Goal: Task Accomplishment & Management: Use online tool/utility

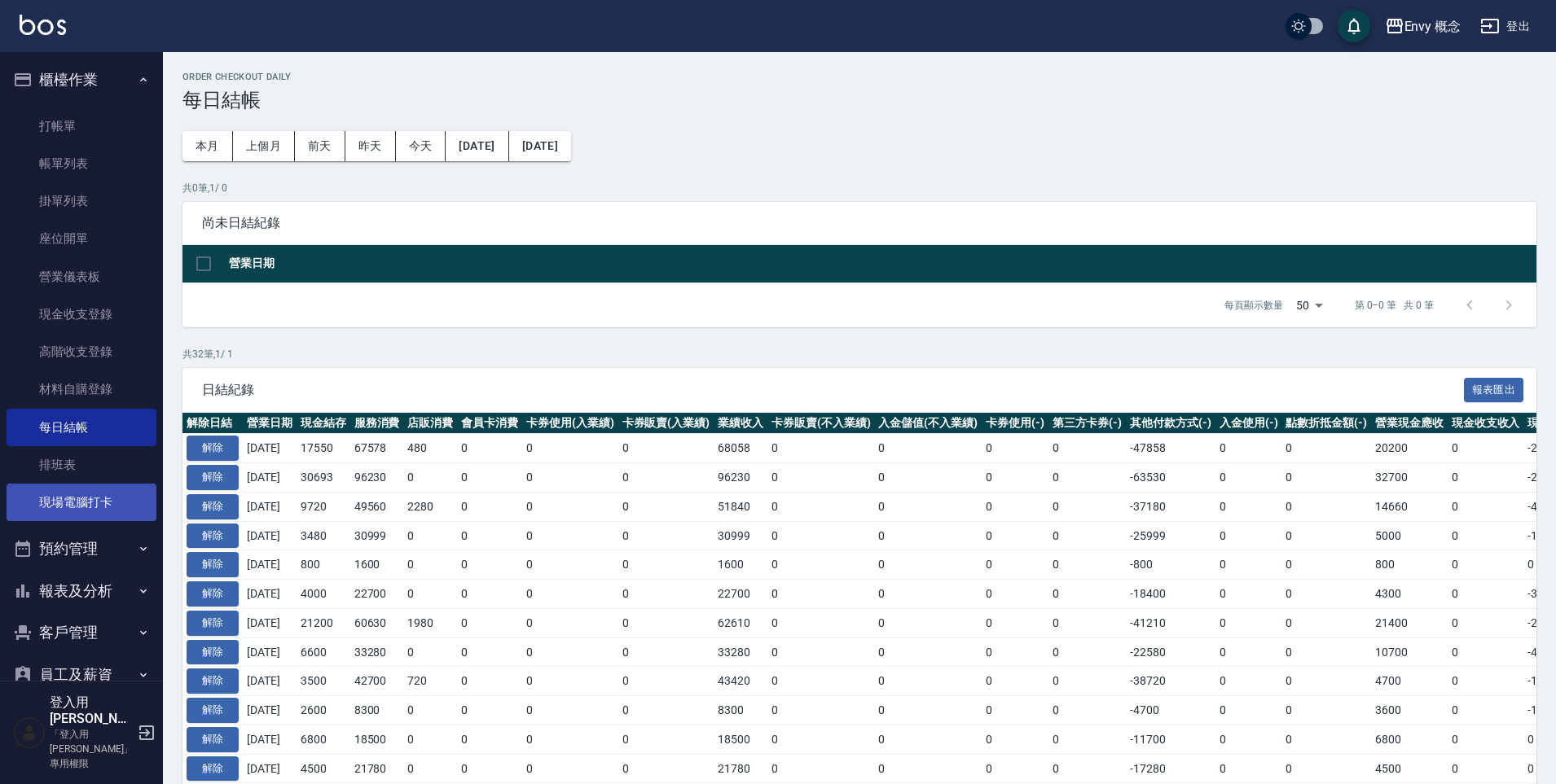
scroll to position [3, 0]
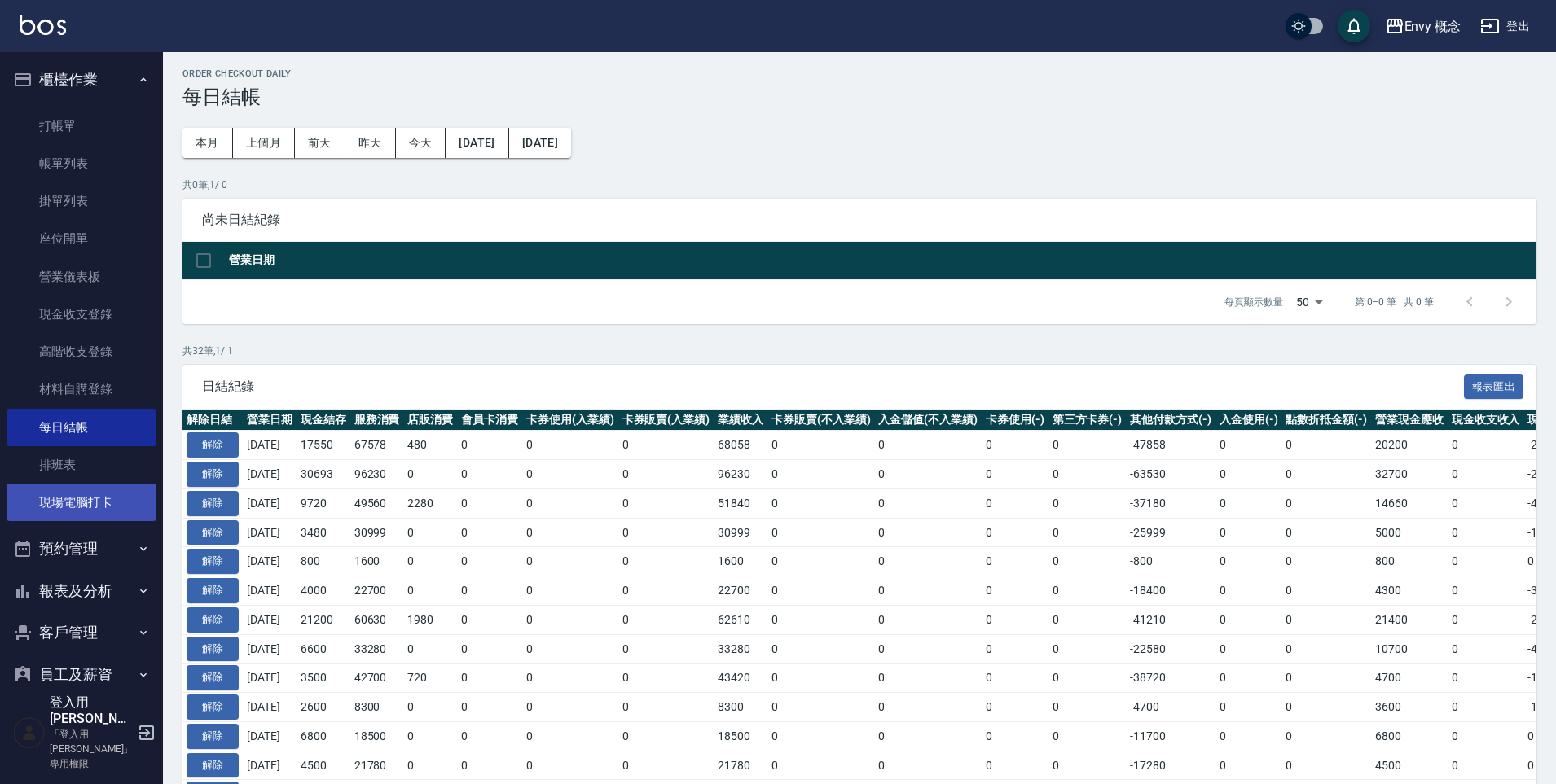
click at [72, 508] on link "現場電腦打卡" at bounding box center [82, 502] width 150 height 37
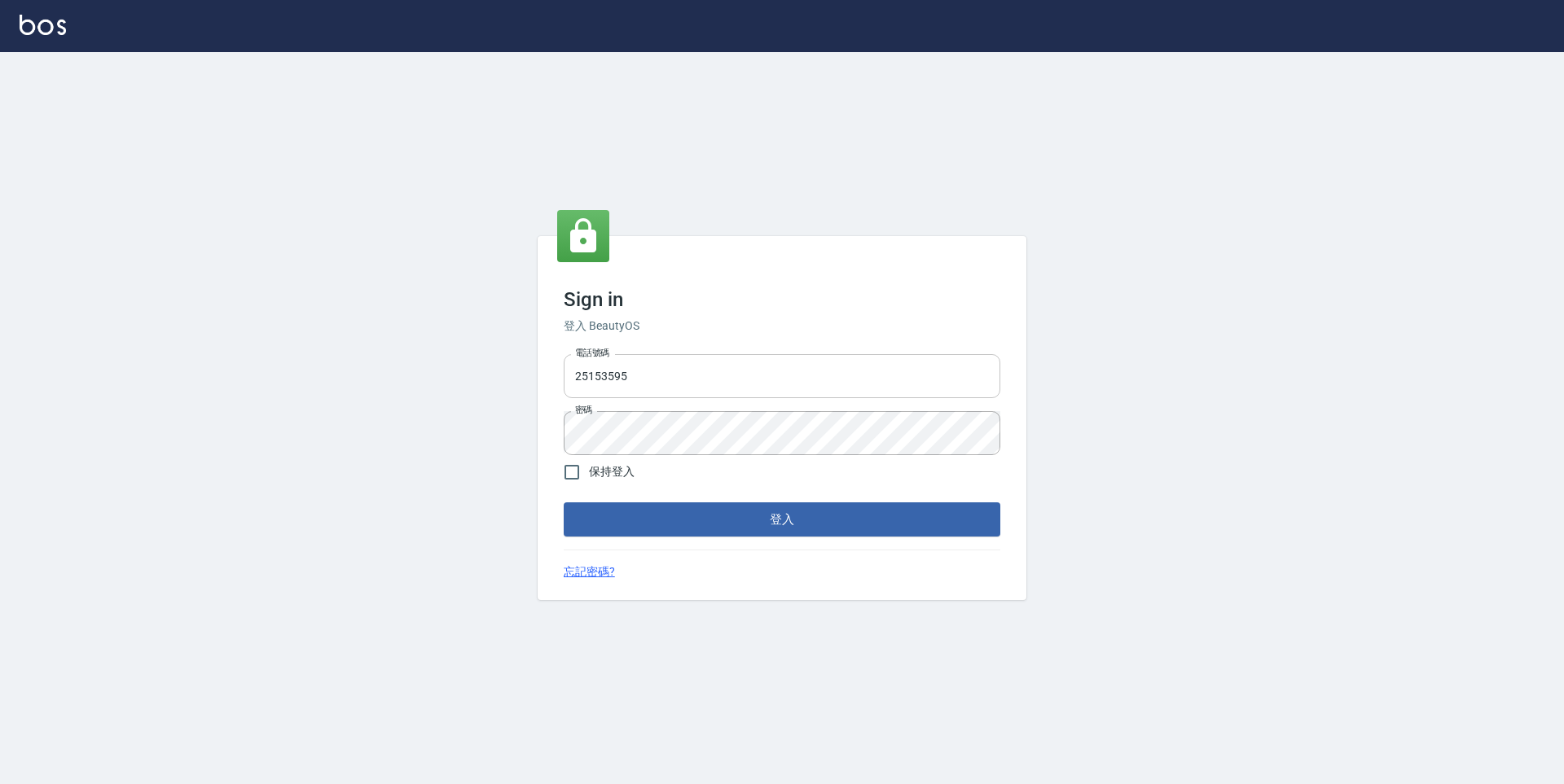
click at [753, 368] on input "25153595" at bounding box center [782, 376] width 437 height 44
click at [848, 398] on div "電話號碼 [PHONE_NUMBER] 電話號碼 密碼 密碼" at bounding box center [782, 404] width 450 height 114
click at [836, 390] on input "25153595" at bounding box center [782, 376] width 437 height 44
type input "2"
type input "0930889212"
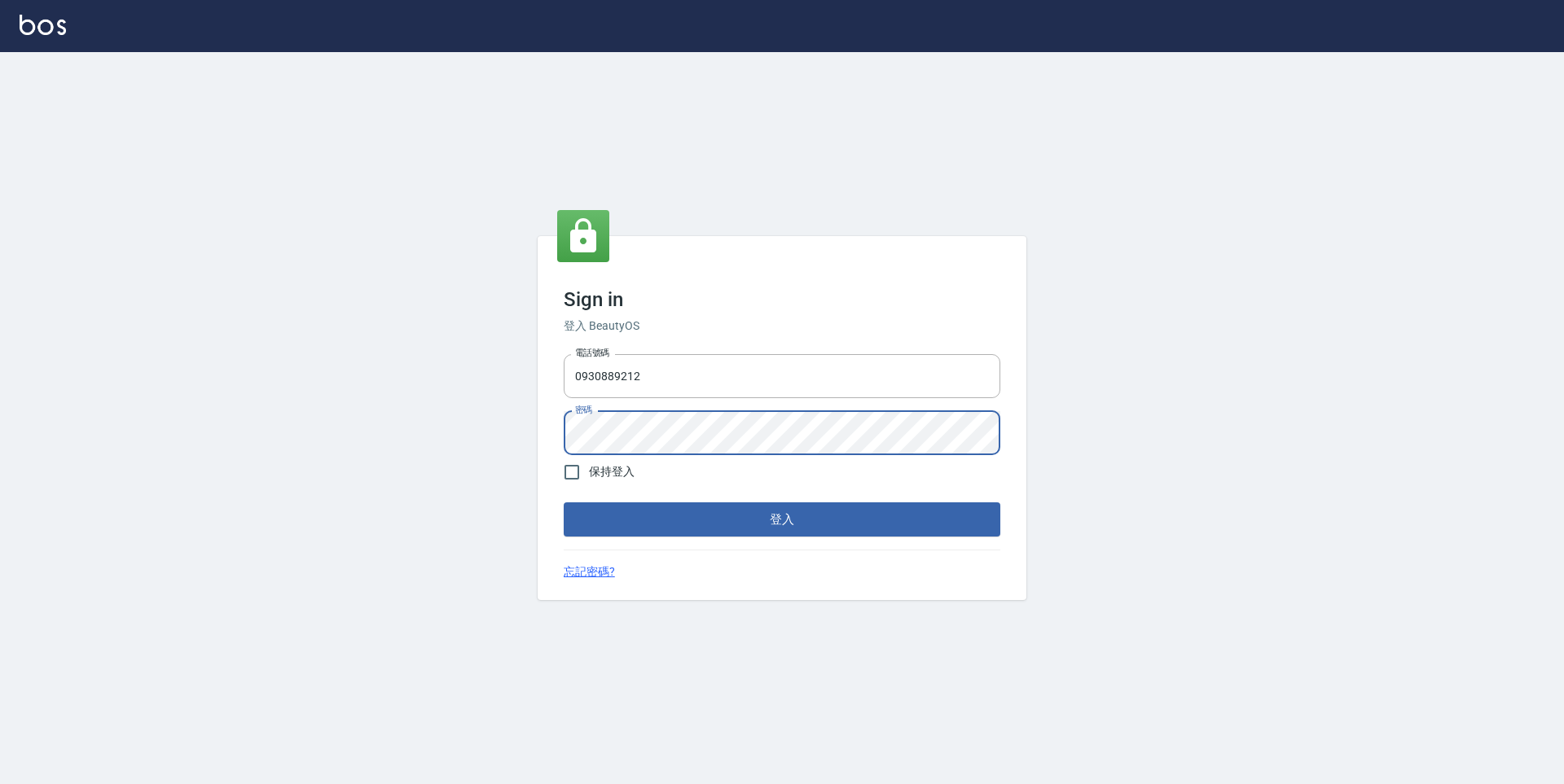
drag, startPoint x: 573, startPoint y: 471, endPoint x: 591, endPoint y: 483, distance: 21.6
click at [573, 472] on input "保持登入" at bounding box center [571, 472] width 34 height 34
checkbox input "true"
click at [656, 535] on button "登入" at bounding box center [782, 519] width 437 height 34
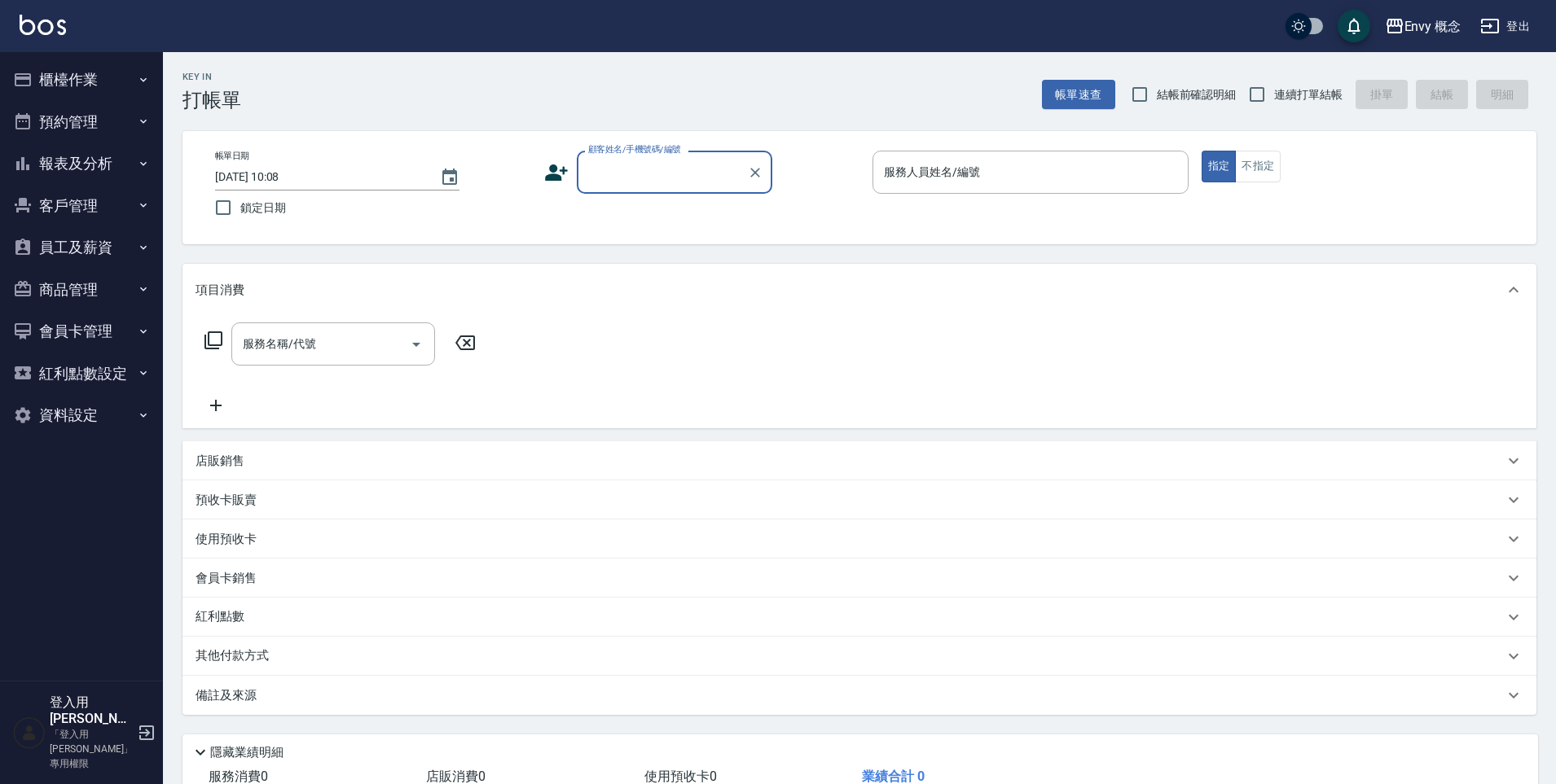
click at [70, 86] on button "櫃檯作業" at bounding box center [82, 80] width 150 height 43
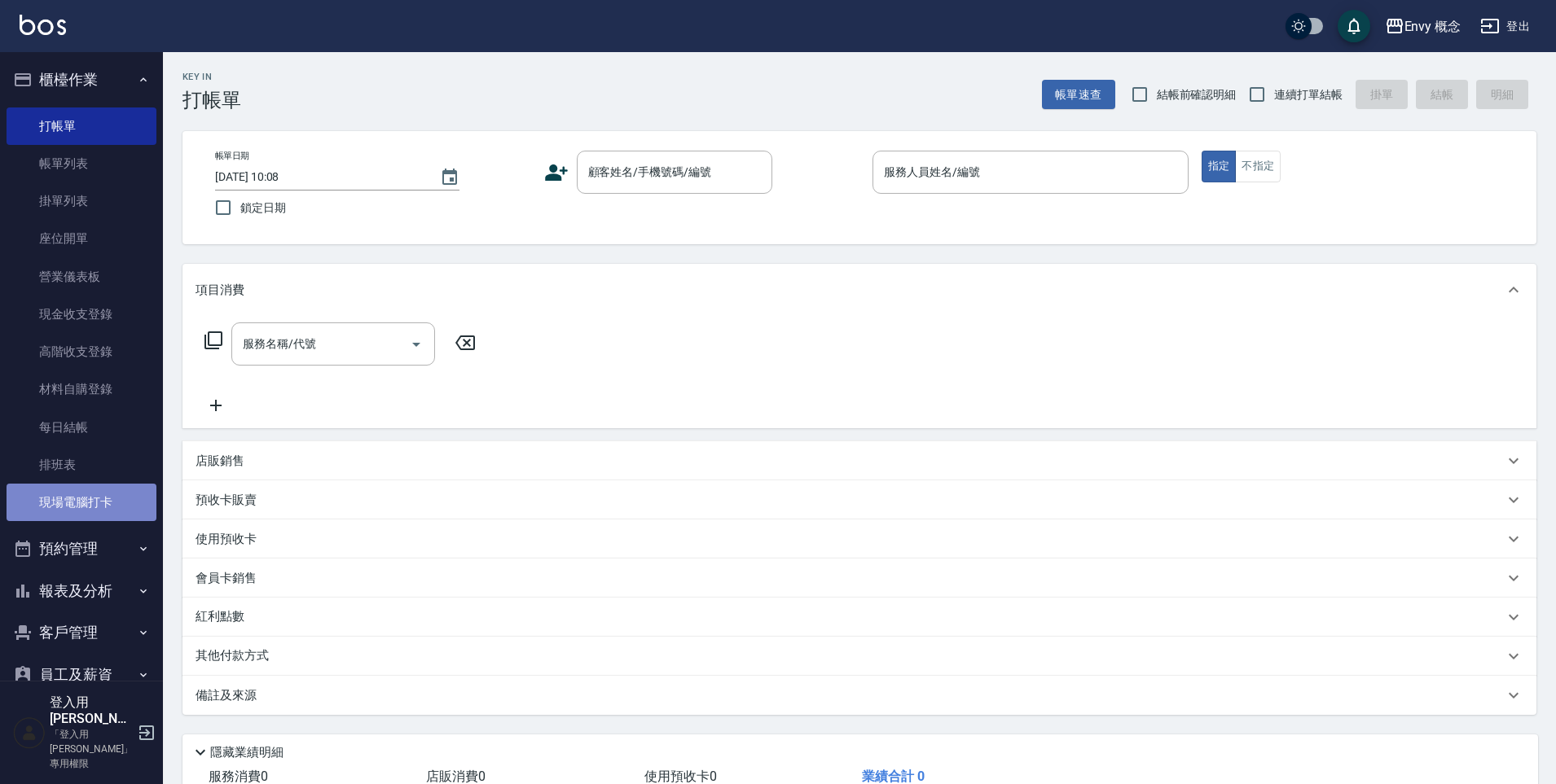
click at [89, 510] on link "現場電腦打卡" at bounding box center [82, 502] width 150 height 37
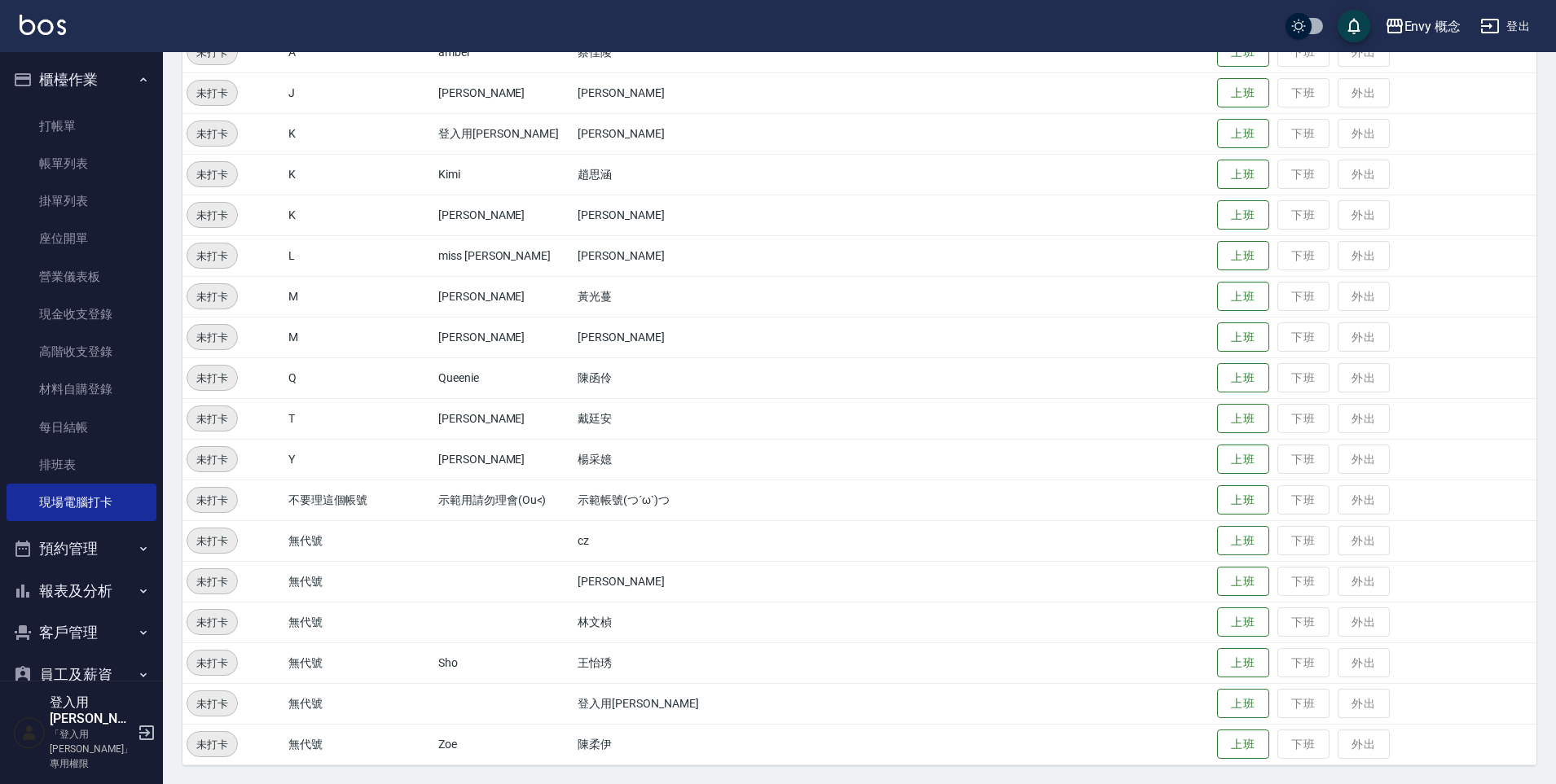
scroll to position [232, 0]
click at [1217, 748] on button "上班" at bounding box center [1243, 743] width 52 height 28
click at [1237, 337] on button "上班" at bounding box center [1243, 336] width 52 height 28
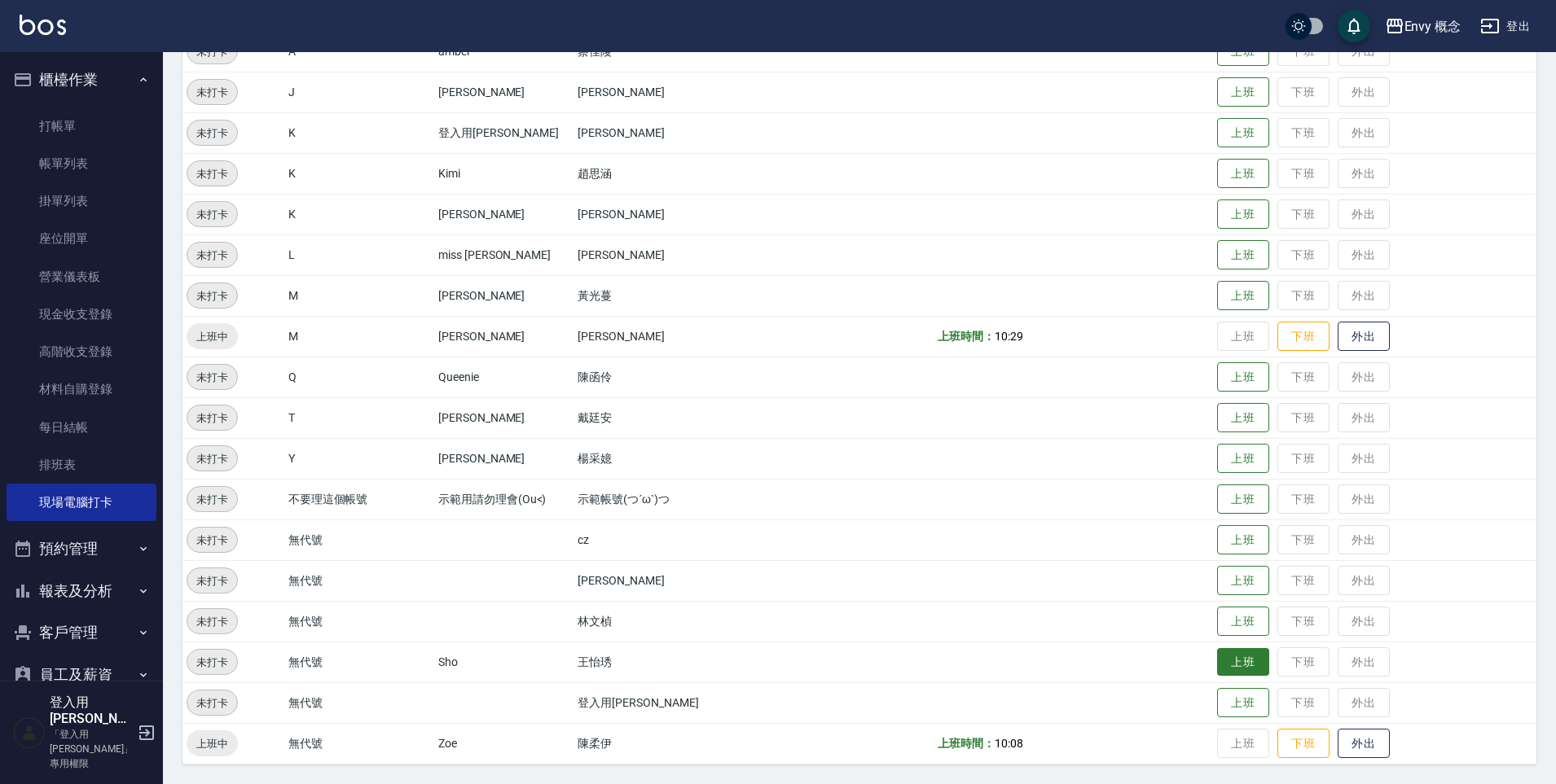
click at [1223, 667] on button "上班" at bounding box center [1243, 661] width 52 height 28
click at [1224, 628] on button "上班" at bounding box center [1243, 621] width 52 height 28
